Goal: Ask a question

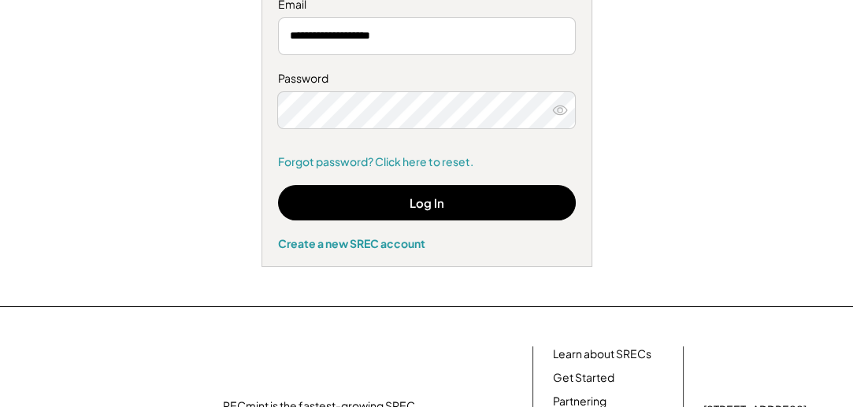
scroll to position [227, 0]
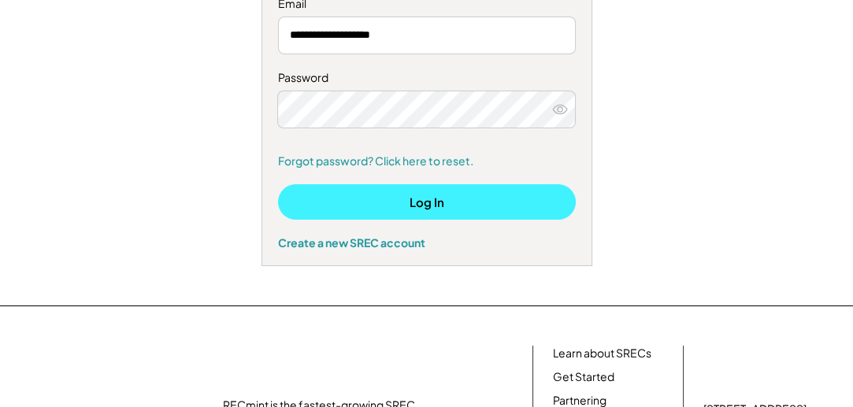
click at [469, 209] on button "Log In" at bounding box center [427, 201] width 298 height 35
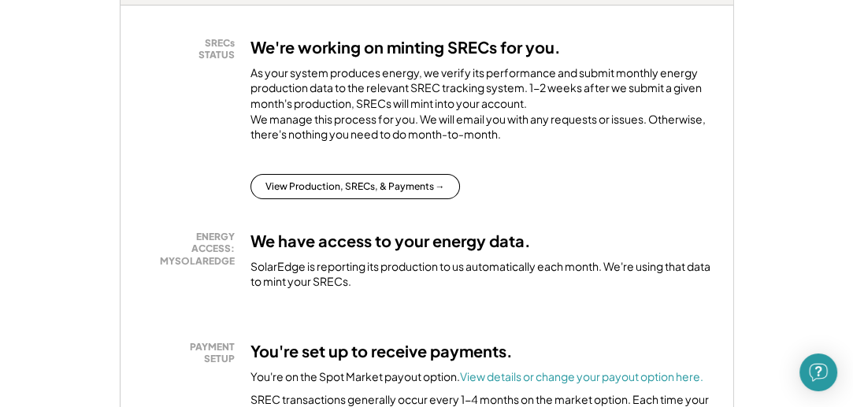
scroll to position [309, 0]
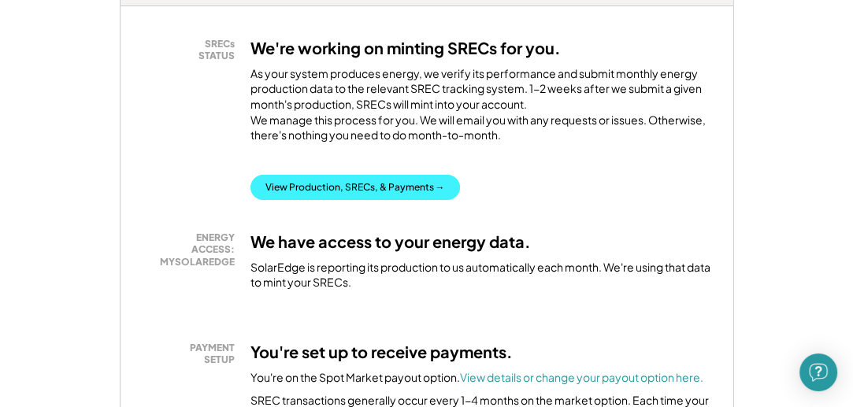
click at [402, 200] on button "View Production, SRECs, & Payments →" at bounding box center [354, 187] width 209 height 25
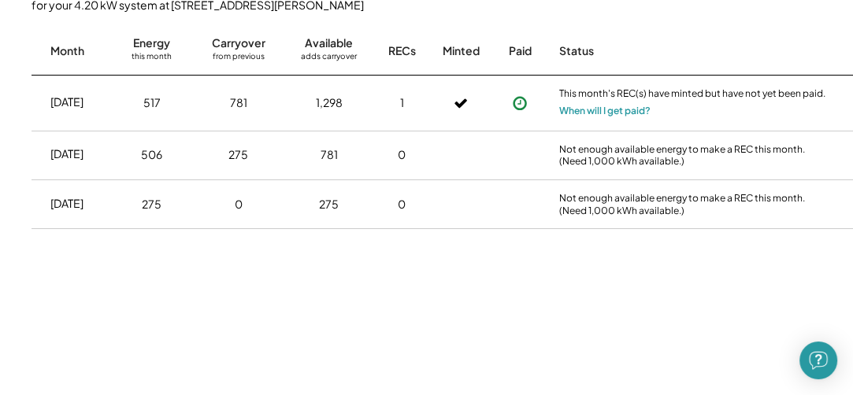
scroll to position [430, 0]
click at [609, 109] on button "When will I get paid?" at bounding box center [604, 110] width 91 height 16
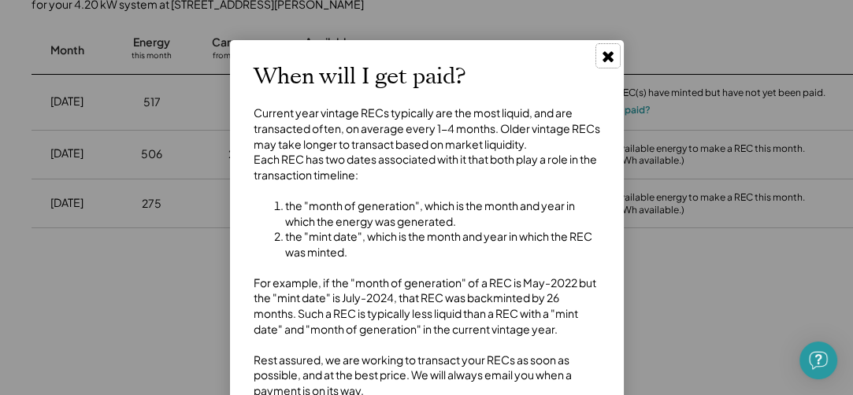
click at [602, 54] on icon at bounding box center [608, 56] width 16 height 16
